Goal: Task Accomplishment & Management: Use online tool/utility

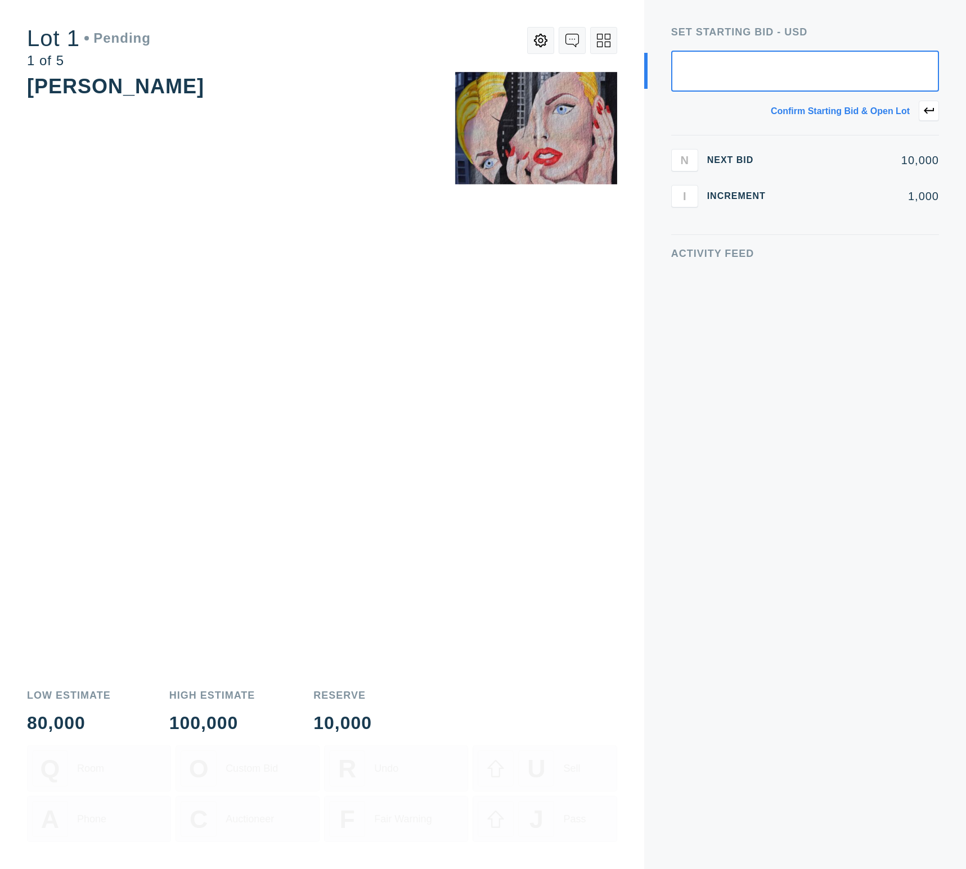
click at [850, 75] on input "text" at bounding box center [805, 71] width 268 height 41
type input "12,000"
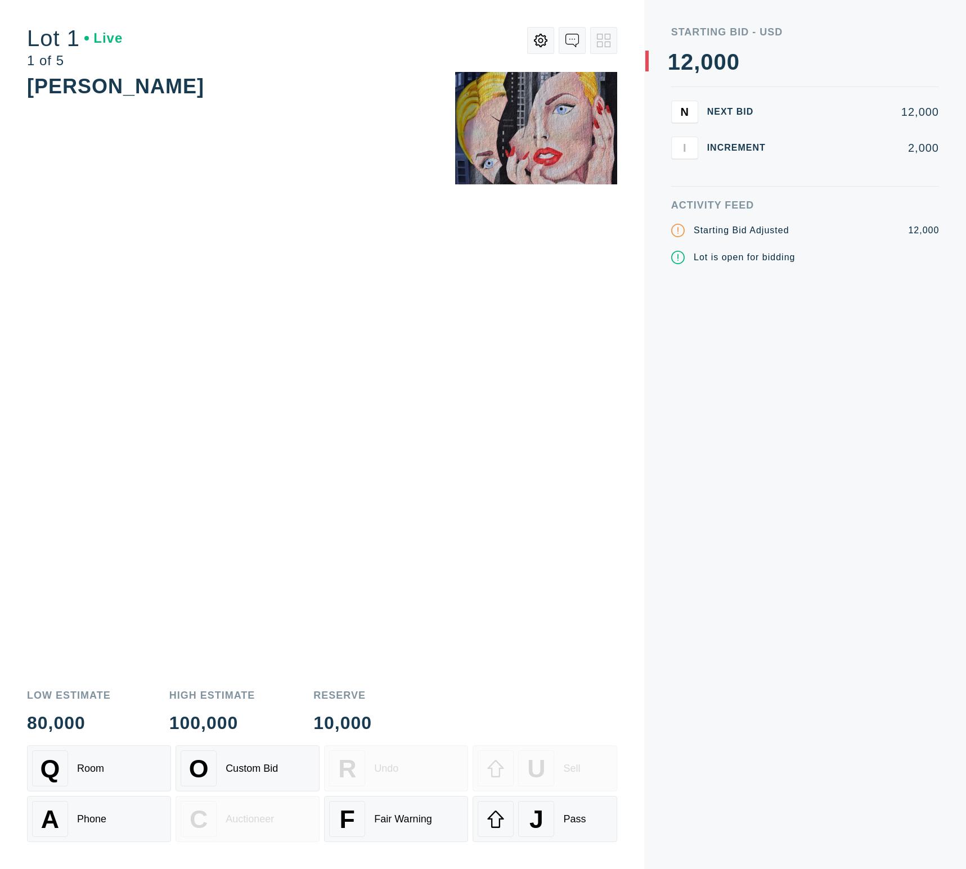
drag, startPoint x: 569, startPoint y: 830, endPoint x: 465, endPoint y: 630, distance: 224.9
click at [569, 830] on div "J Pass" at bounding box center [544, 819] width 134 height 36
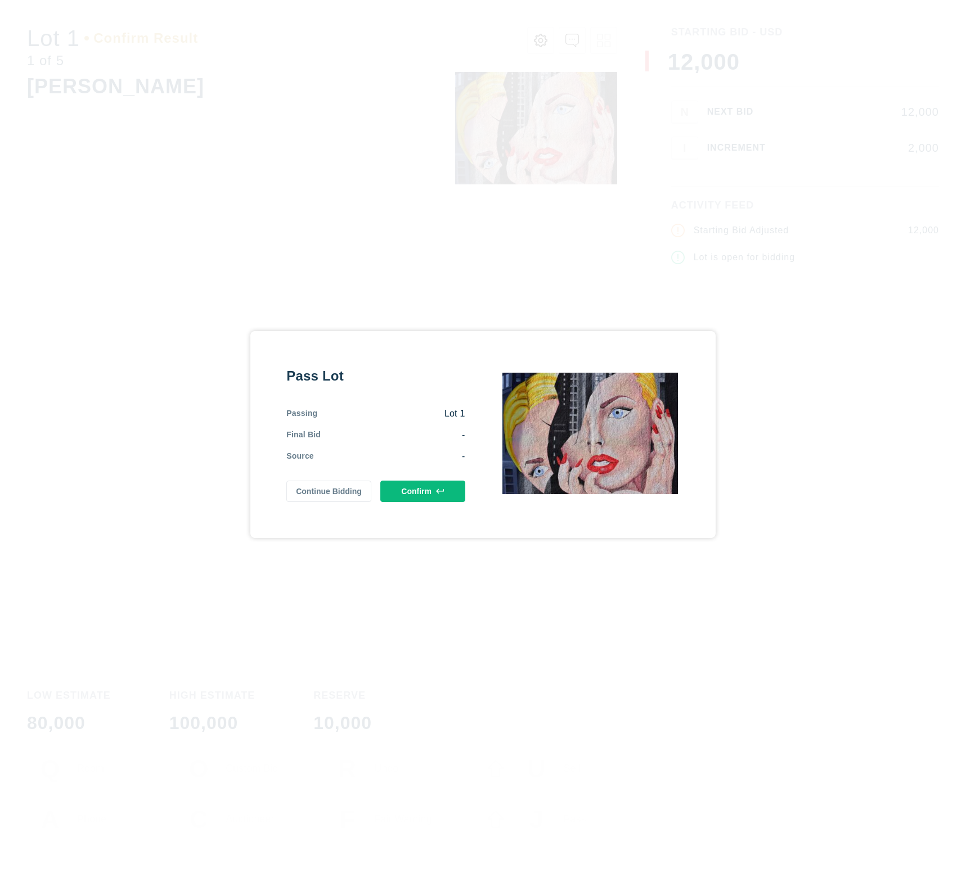
click at [435, 497] on button "Confirm" at bounding box center [422, 491] width 85 height 21
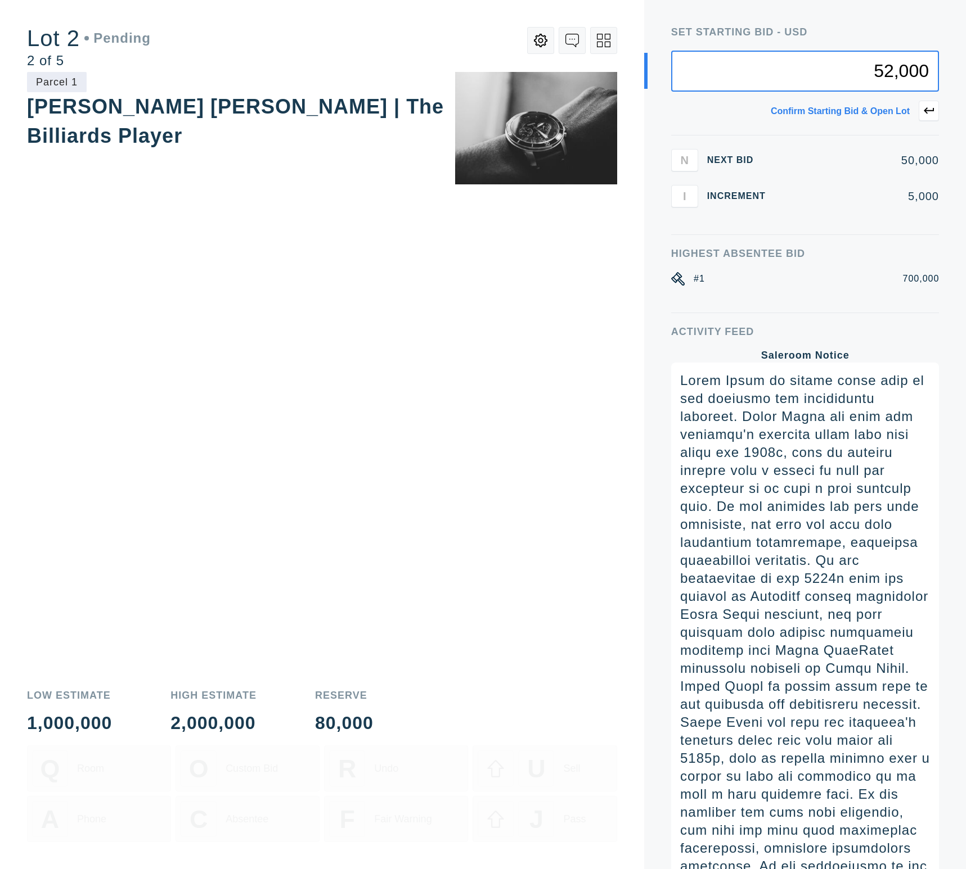
type input "52,000"
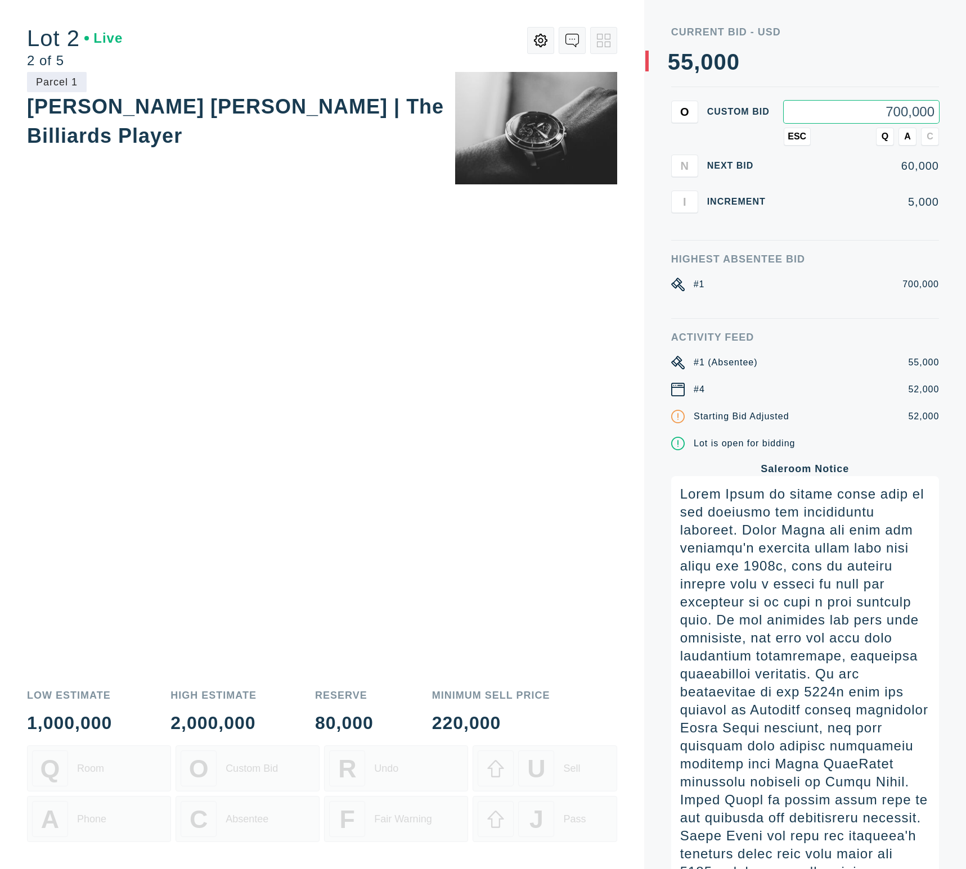
type input "700,000"
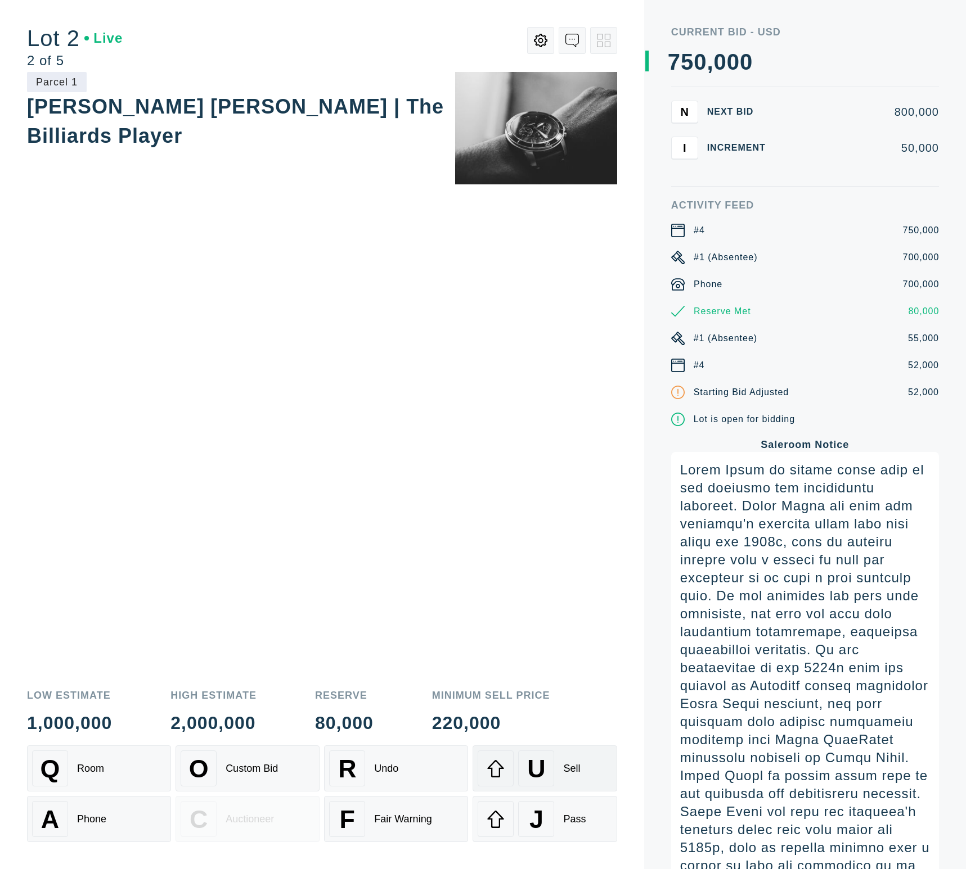
drag, startPoint x: 560, startPoint y: 787, endPoint x: 572, endPoint y: 779, distance: 15.0
click at [560, 787] on button "U Sell" at bounding box center [544, 769] width 144 height 46
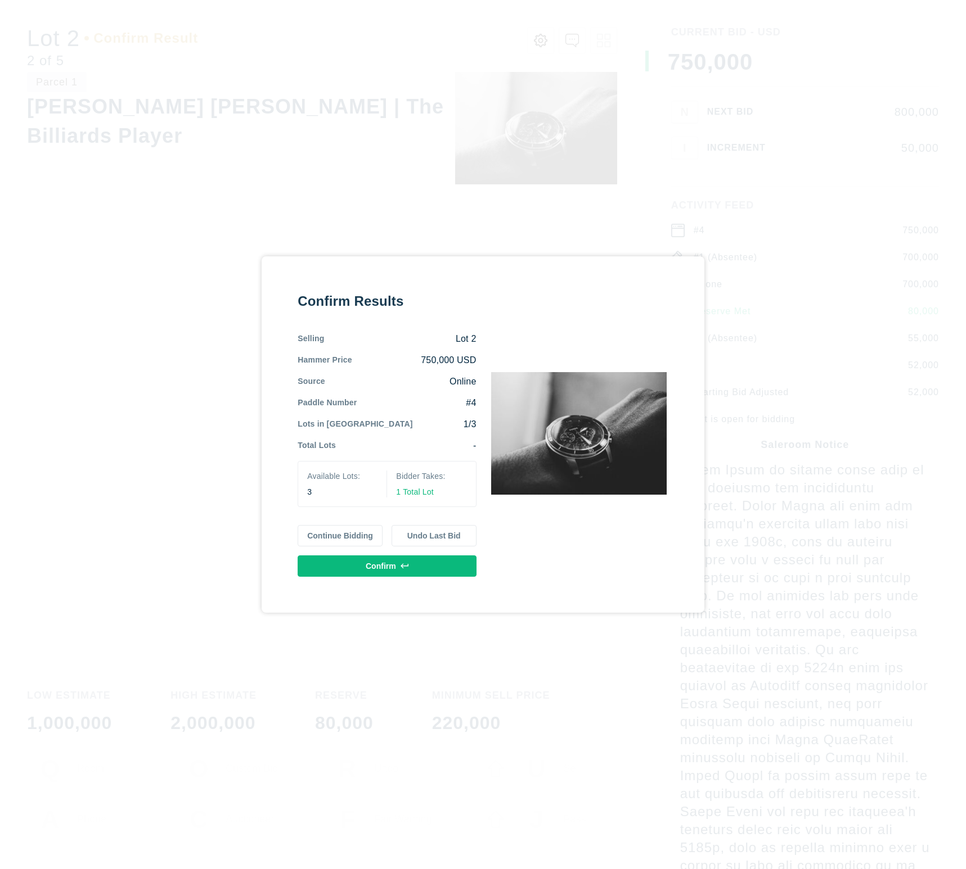
click at [439, 561] on button "Confirm" at bounding box center [386, 566] width 178 height 21
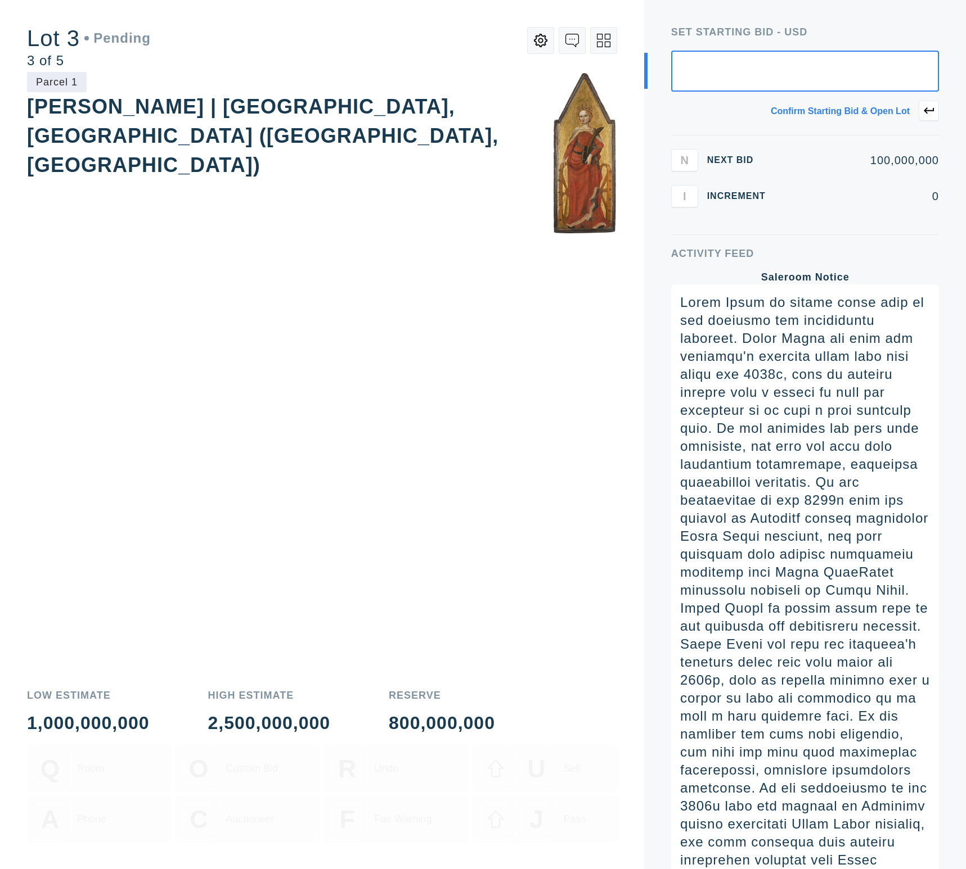
click at [605, 38] on icon at bounding box center [607, 37] width 6 height 6
